Goal: Transaction & Acquisition: Download file/media

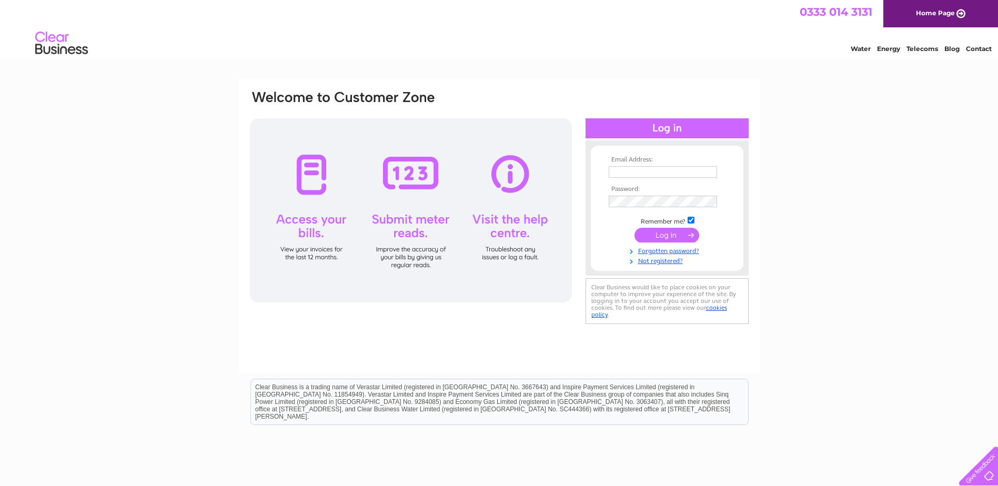
type input "[PERSON_NAME][EMAIL_ADDRESS][PERSON_NAME][DOMAIN_NAME]"
click at [657, 237] on input "submit" at bounding box center [666, 235] width 65 height 15
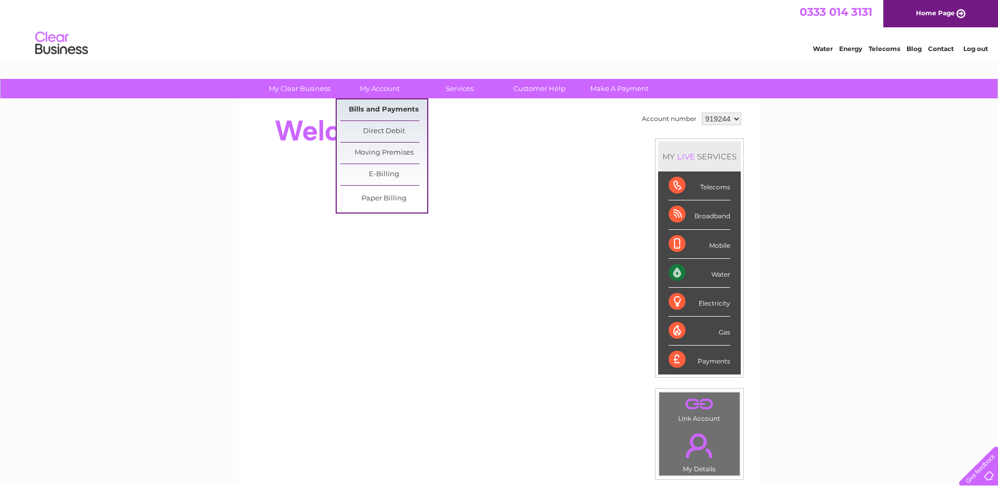
click at [380, 109] on link "Bills and Payments" at bounding box center [383, 109] width 87 height 21
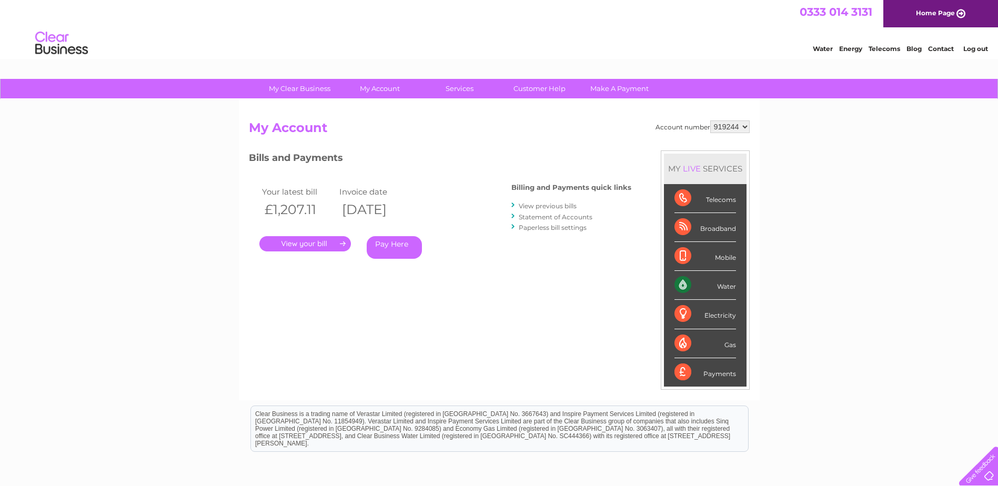
click at [309, 246] on link "." at bounding box center [305, 243] width 92 height 15
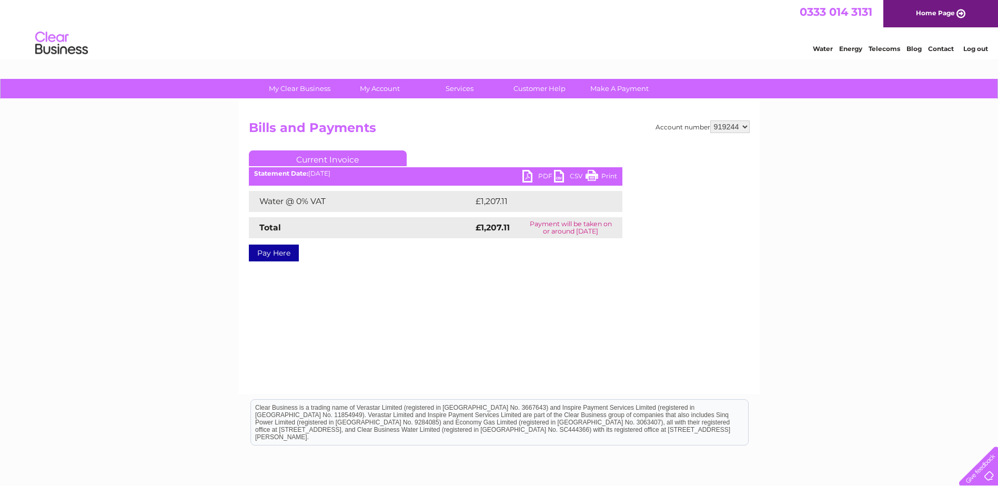
click at [529, 177] on link "PDF" at bounding box center [538, 177] width 32 height 15
